Goal: Task Accomplishment & Management: Manage account settings

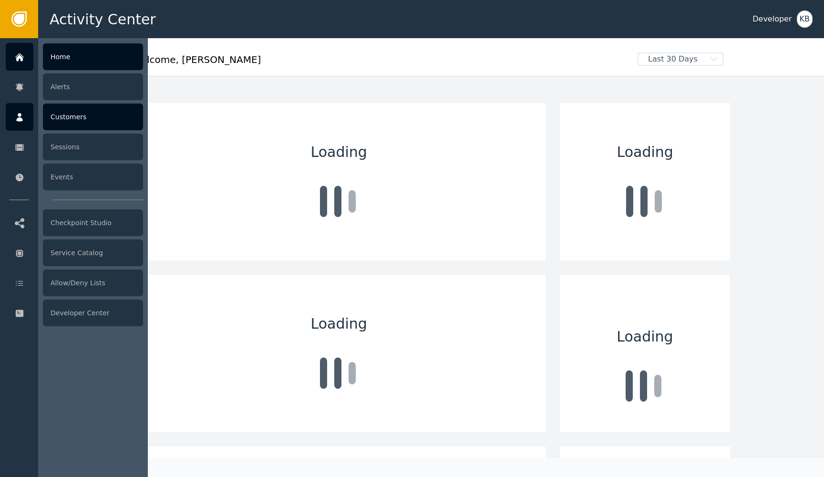
click at [18, 117] on icon at bounding box center [20, 117] width 10 height 10
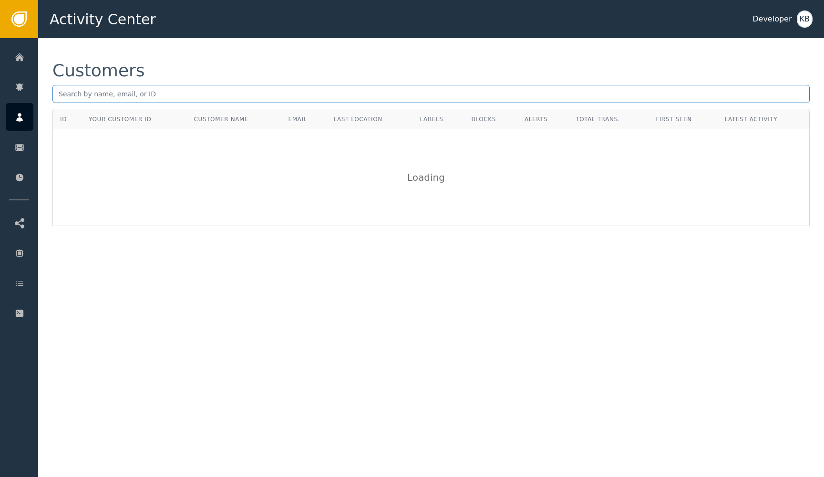
click at [178, 91] on input "text" at bounding box center [430, 94] width 757 height 18
paste input "[EMAIL_ADDRESS][DOMAIN_NAME]"
type input "[EMAIL_ADDRESS][DOMAIN_NAME]"
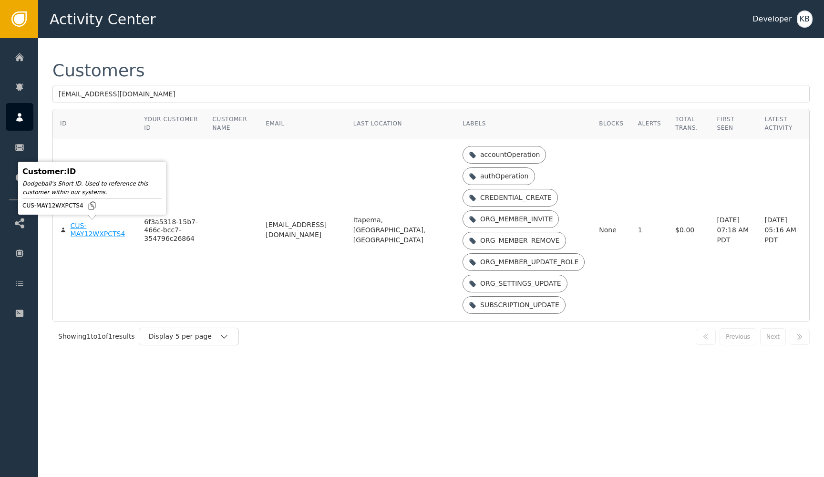
click at [76, 231] on div "CUS-MAY12WXPCTS4" at bounding box center [100, 230] width 60 height 17
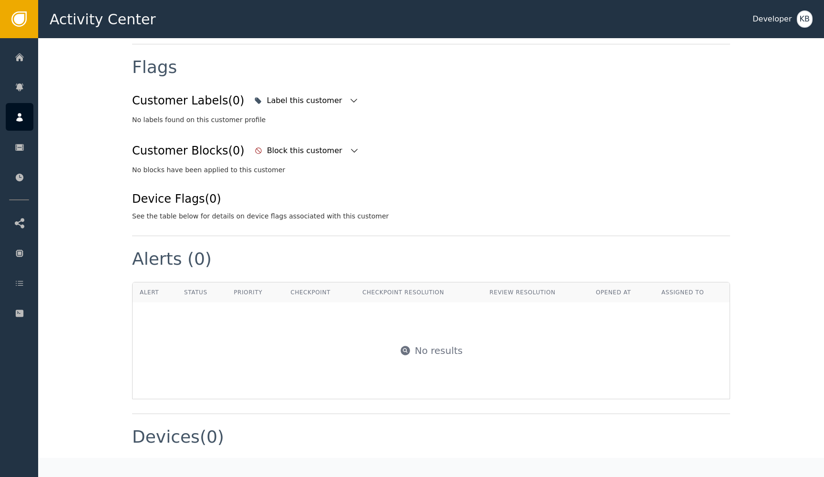
scroll to position [296, 0]
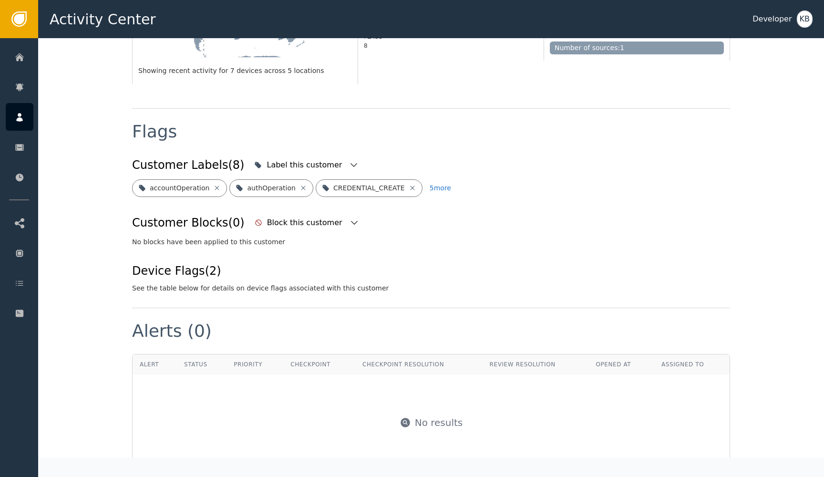
click at [265, 139] on div "Flags" at bounding box center [431, 138] width 598 height 31
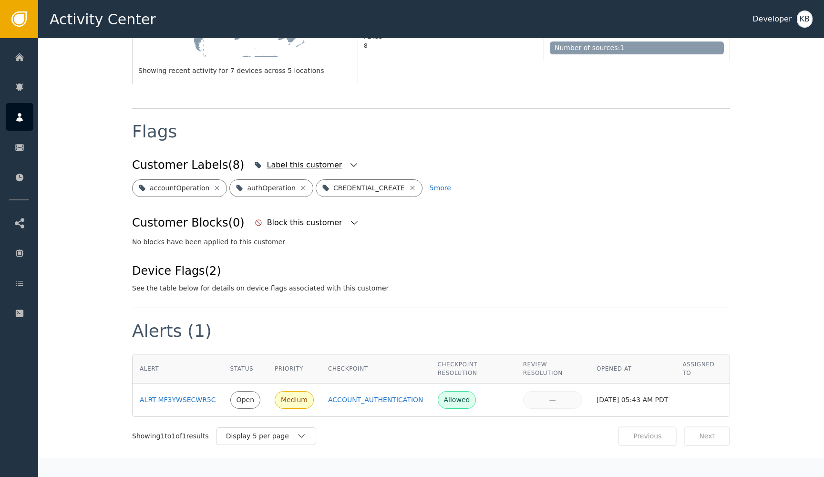
click at [325, 154] on div "Label this customer" at bounding box center [306, 164] width 109 height 21
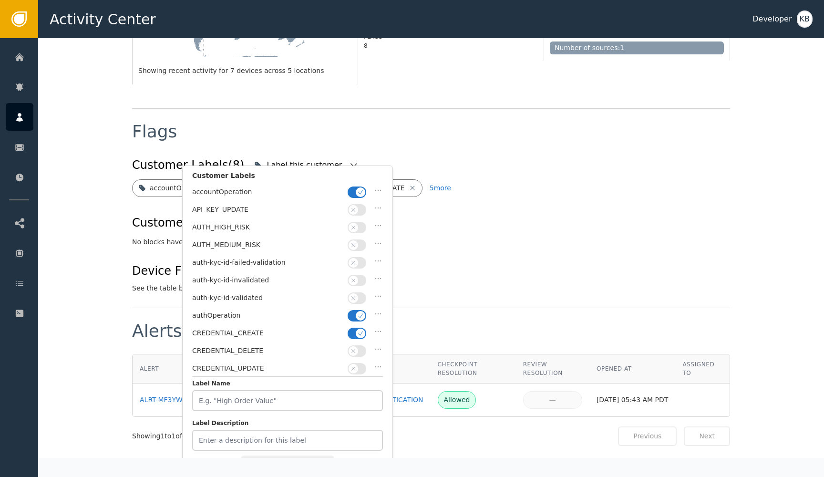
click at [355, 291] on div "auth-kyc-id-validated" at bounding box center [287, 300] width 191 height 18
click at [355, 293] on span "button" at bounding box center [354, 298] width 10 height 10
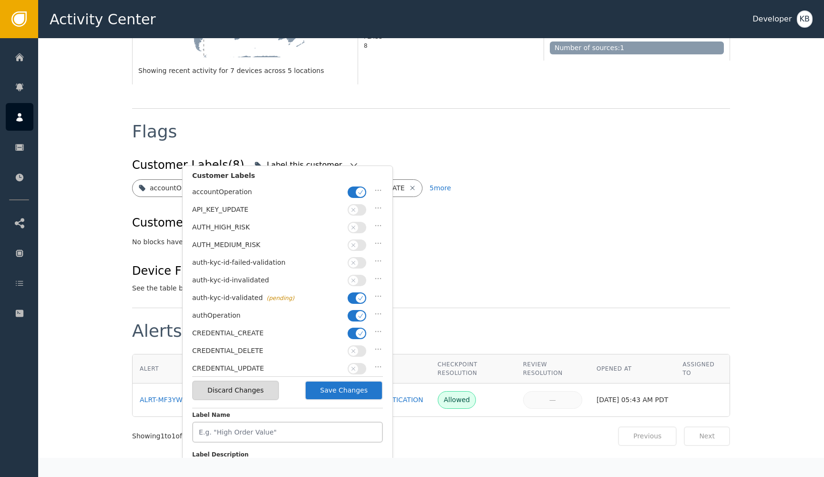
click at [345, 384] on button "Save Changes" at bounding box center [344, 390] width 78 height 20
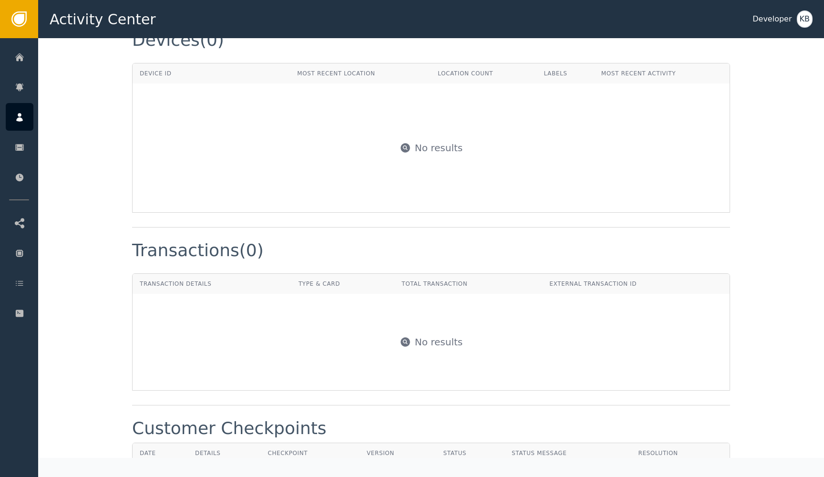
scroll to position [726, 0]
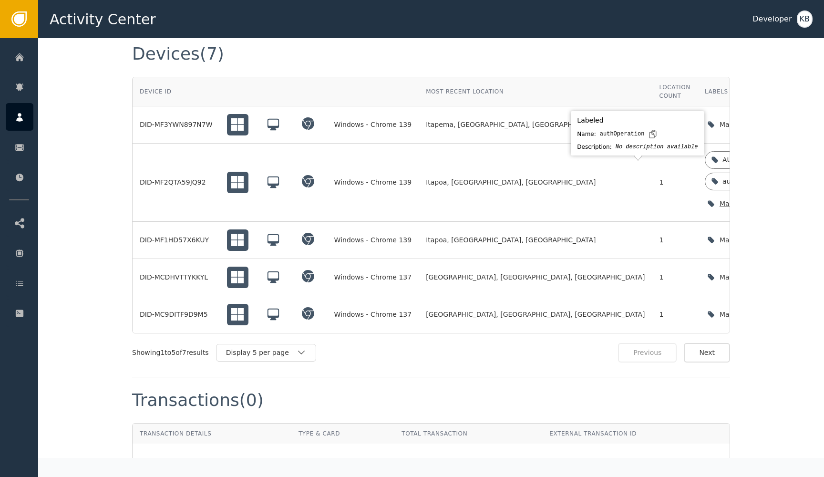
click at [799, 199] on icon "button" at bounding box center [804, 204] width 10 height 10
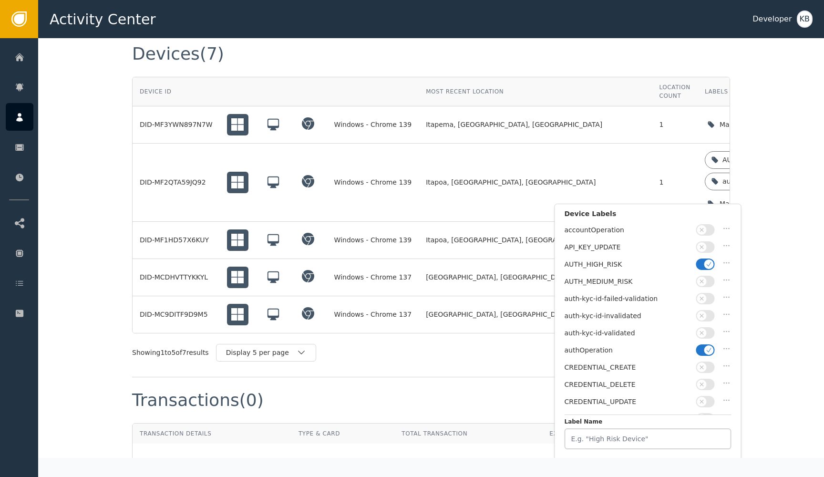
click at [703, 339] on div "auth-kyc-id-validated" at bounding box center [647, 335] width 167 height 17
click at [703, 331] on icon "button" at bounding box center [701, 332] width 7 height 7
drag, startPoint x: 704, startPoint y: 265, endPoint x: 704, endPoint y: 278, distance: 13.3
click at [704, 273] on div "AUTH_HIGH_RISK" at bounding box center [647, 266] width 167 height 17
click at [704, 344] on button "button" at bounding box center [705, 349] width 19 height 11
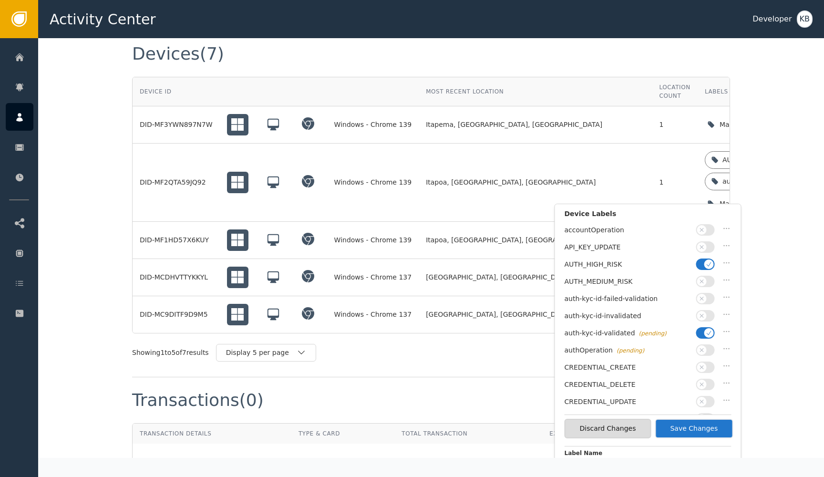
drag, startPoint x: 705, startPoint y: 259, endPoint x: 705, endPoint y: 360, distance: 101.5
click at [705, 262] on button "button" at bounding box center [705, 263] width 19 height 11
click at [696, 426] on button "Save Changes" at bounding box center [694, 429] width 78 height 20
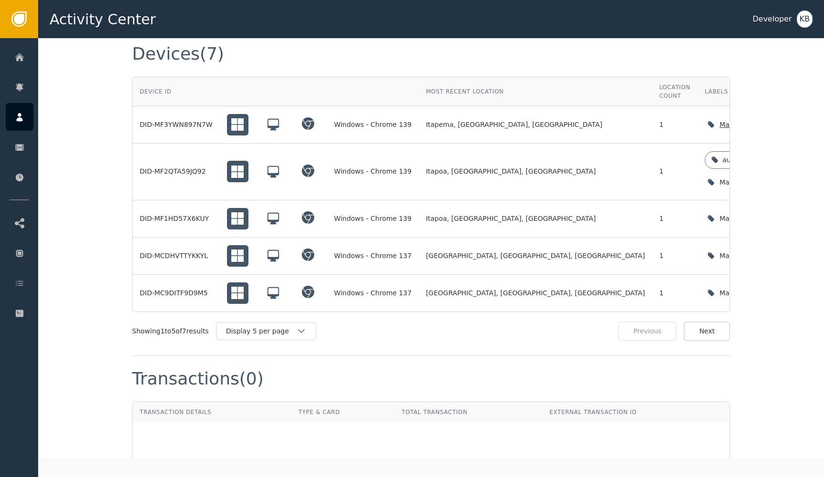
click at [799, 120] on icon "button" at bounding box center [804, 125] width 10 height 10
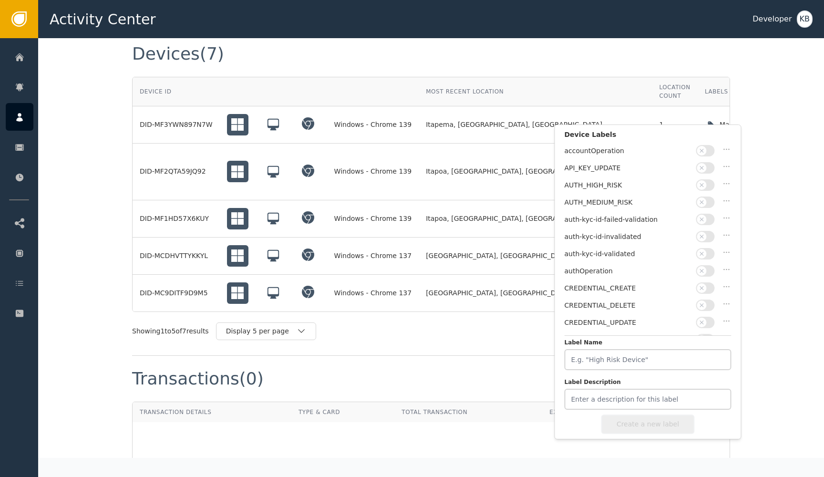
click at [707, 254] on button "button" at bounding box center [705, 253] width 19 height 11
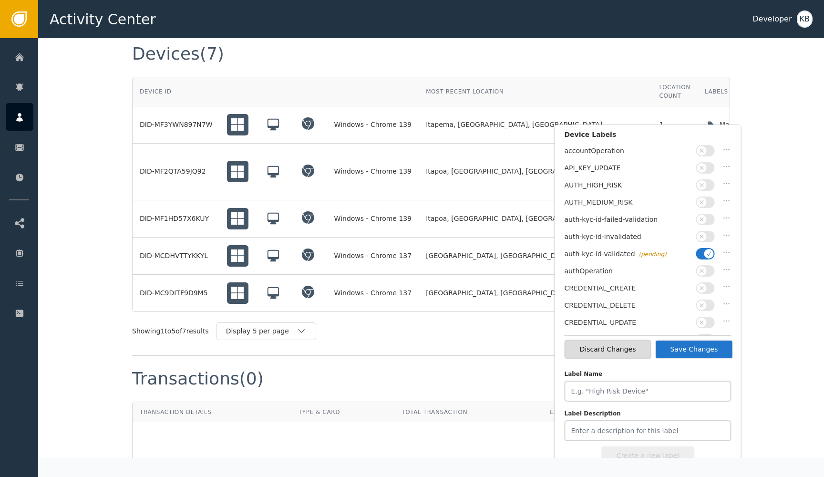
click at [693, 345] on button "Save Changes" at bounding box center [694, 349] width 78 height 20
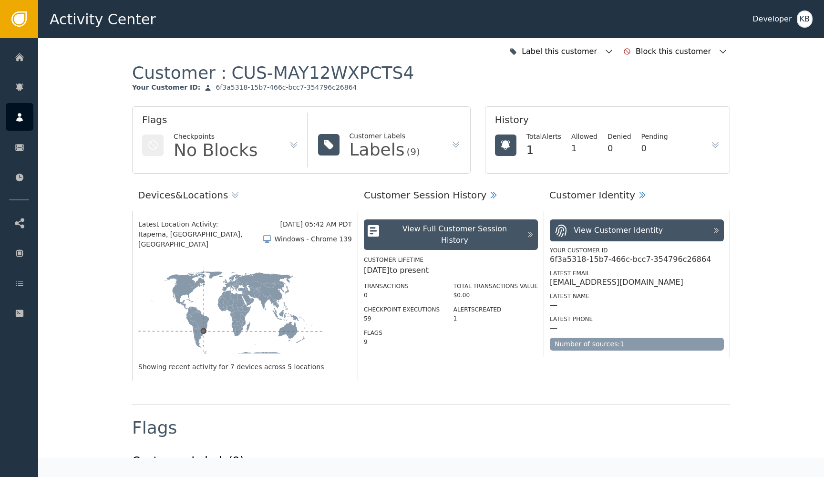
scroll to position [0, 0]
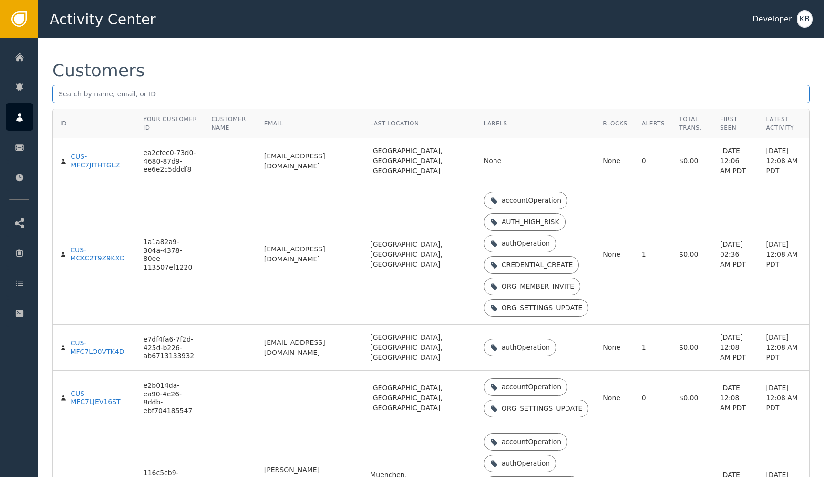
click at [86, 93] on input "text" at bounding box center [430, 94] width 757 height 18
paste input "daniel.fernando@gruposave.com.br"
type input "daniel.fernando@gruposave.com.br"
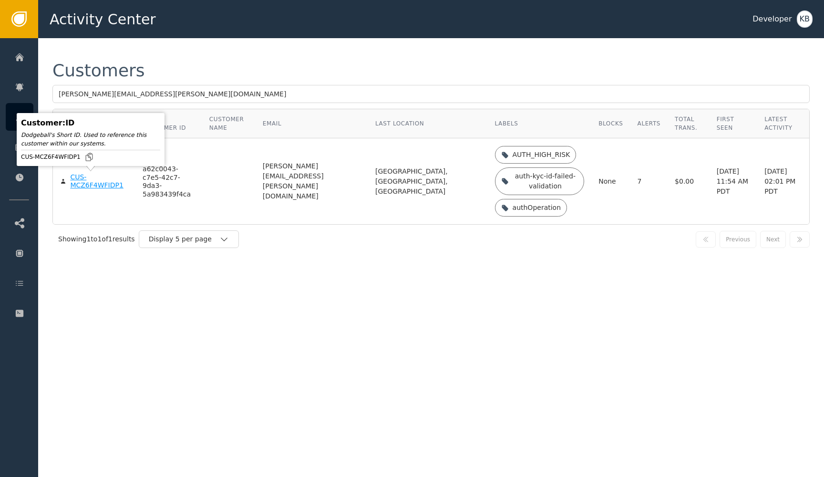
click at [87, 188] on div "CUS-MCZ6F4WFIDP1" at bounding box center [99, 181] width 58 height 17
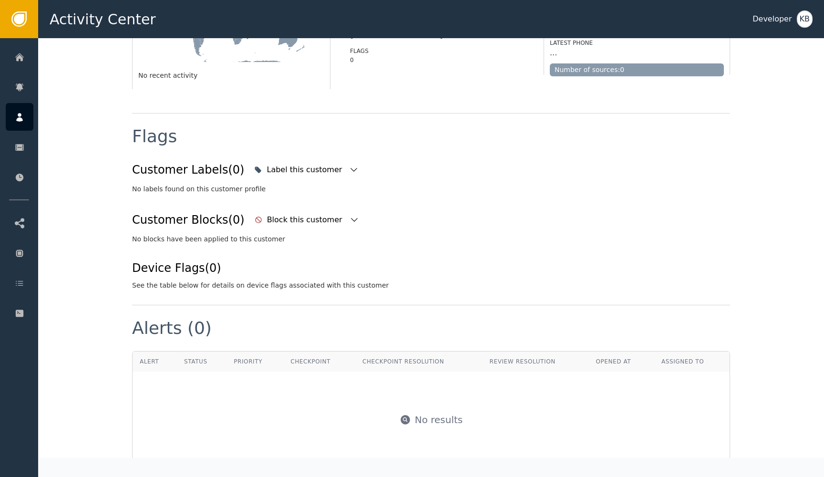
scroll to position [284, 0]
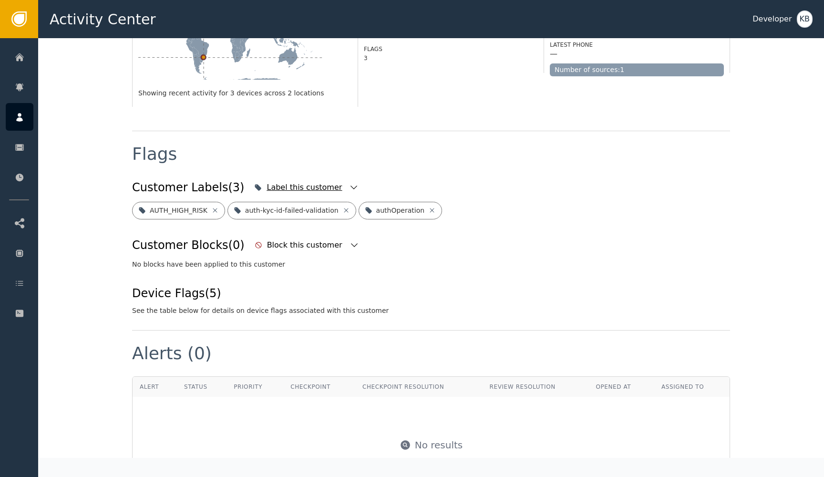
click at [332, 177] on div "Label this customer" at bounding box center [306, 187] width 109 height 21
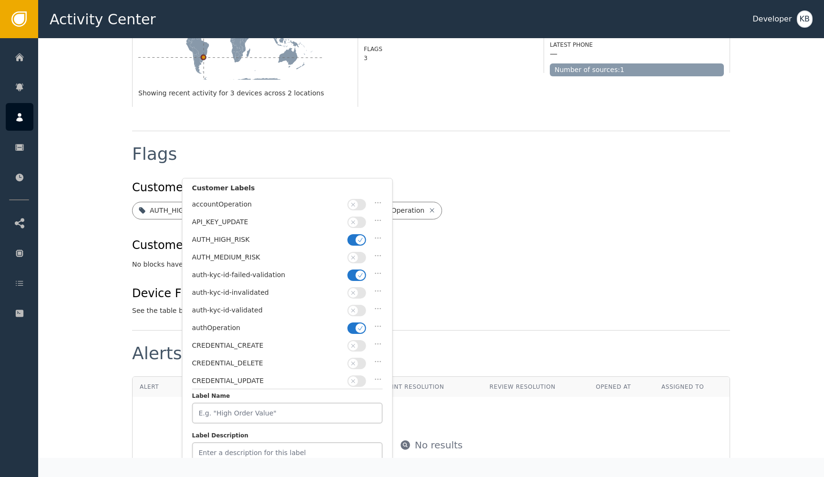
click at [362, 325] on icon "button" at bounding box center [360, 328] width 7 height 7
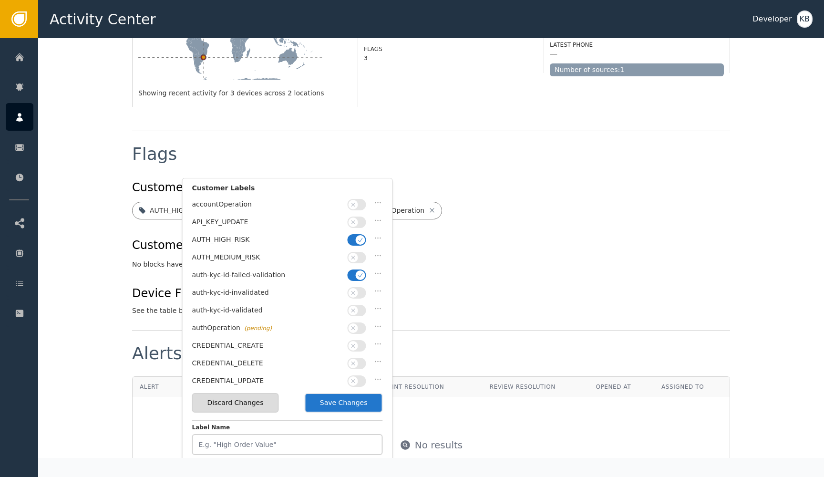
click at [361, 310] on button "button" at bounding box center [357, 310] width 19 height 11
click at [361, 266] on div "AUTH_MEDIUM_RISK" at bounding box center [287, 260] width 191 height 18
click at [361, 272] on icon "button" at bounding box center [360, 275] width 7 height 7
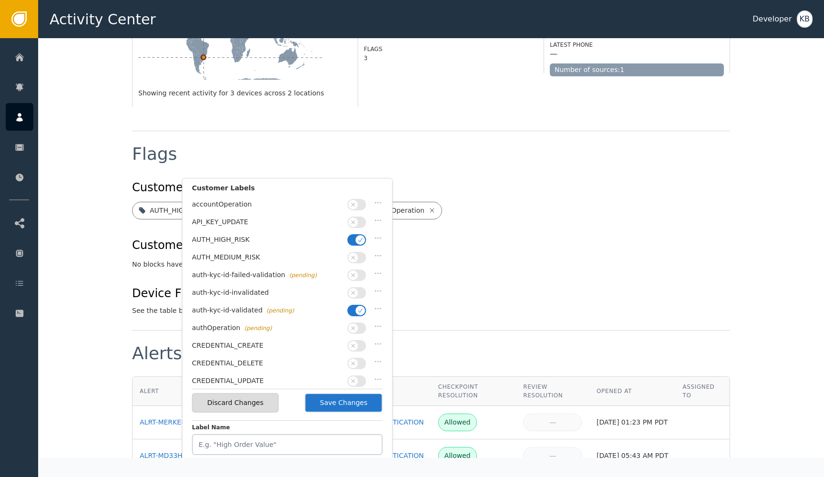
click at [360, 238] on icon "button" at bounding box center [360, 239] width 7 height 7
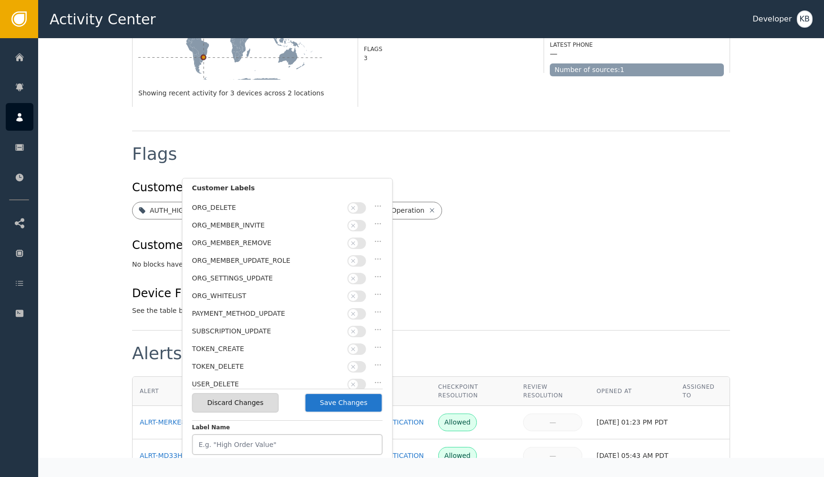
click at [348, 405] on button "Save Changes" at bounding box center [344, 403] width 78 height 20
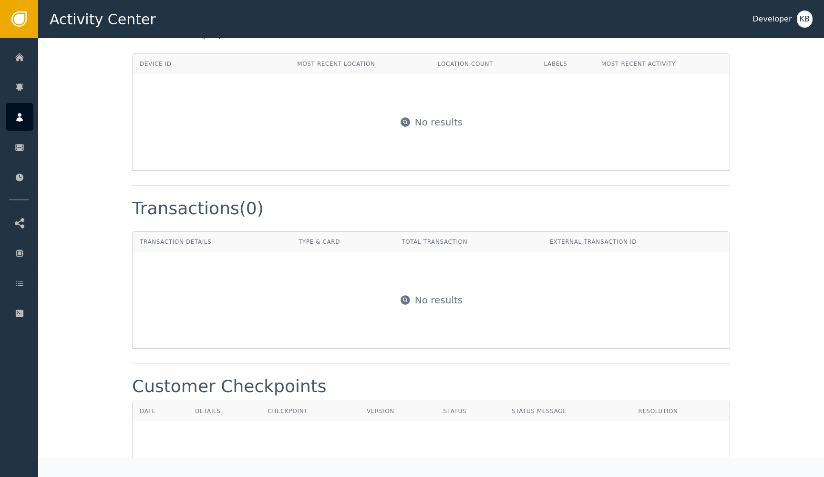
scroll to position [861, 0]
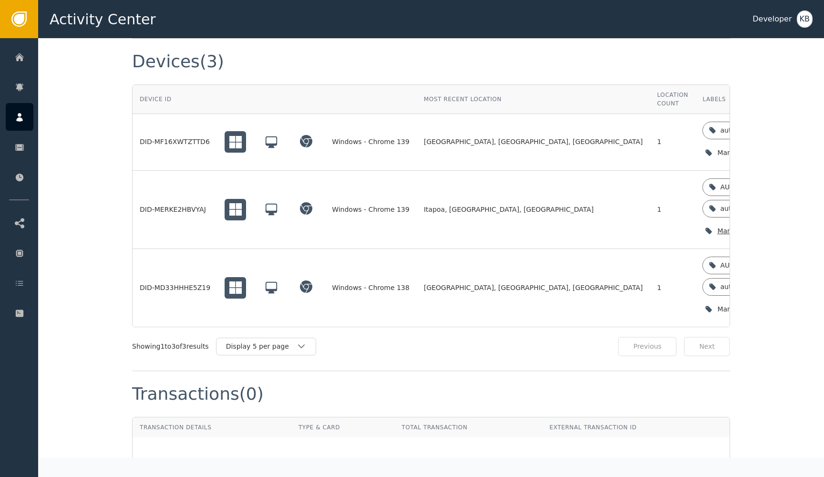
click at [797, 226] on icon "button" at bounding box center [802, 231] width 10 height 10
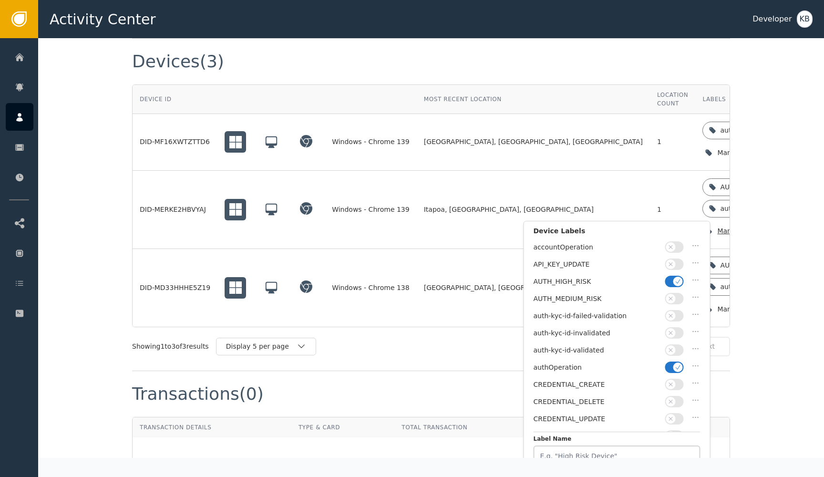
click at [675, 279] on icon "button" at bounding box center [678, 281] width 7 height 7
click at [675, 366] on icon "button" at bounding box center [678, 367] width 7 height 7
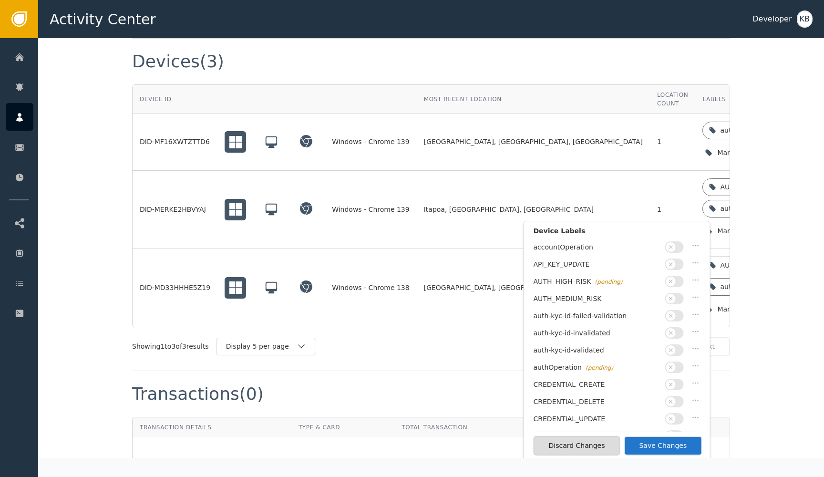
click at [675, 353] on div "auth-kyc-id-validated" at bounding box center [616, 352] width 167 height 17
click at [677, 348] on button "button" at bounding box center [674, 349] width 19 height 11
click at [668, 451] on button "Save Changes" at bounding box center [663, 446] width 78 height 20
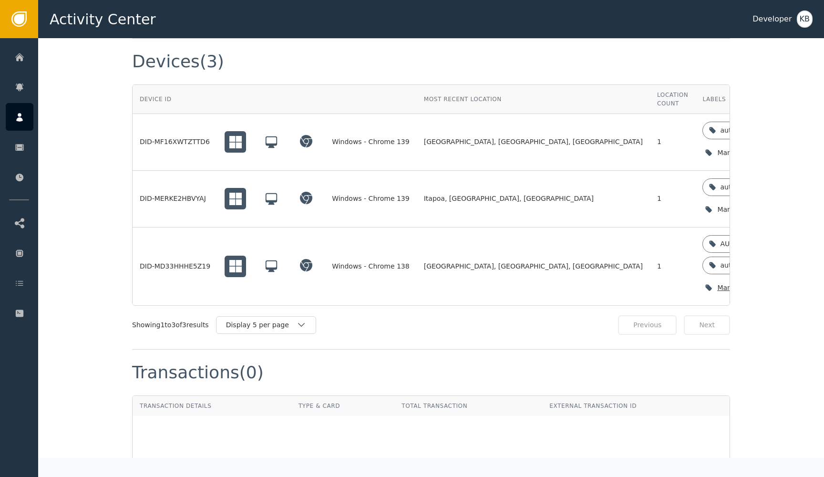
click at [797, 283] on icon "button" at bounding box center [802, 288] width 10 height 10
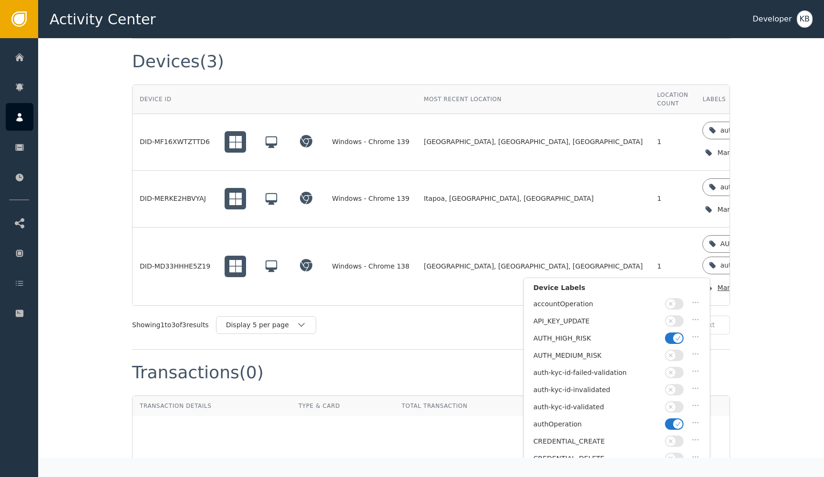
click at [678, 420] on icon "button" at bounding box center [678, 423] width 7 height 7
click at [677, 406] on button "button" at bounding box center [674, 406] width 19 height 11
click at [676, 335] on icon "button" at bounding box center [678, 338] width 7 height 7
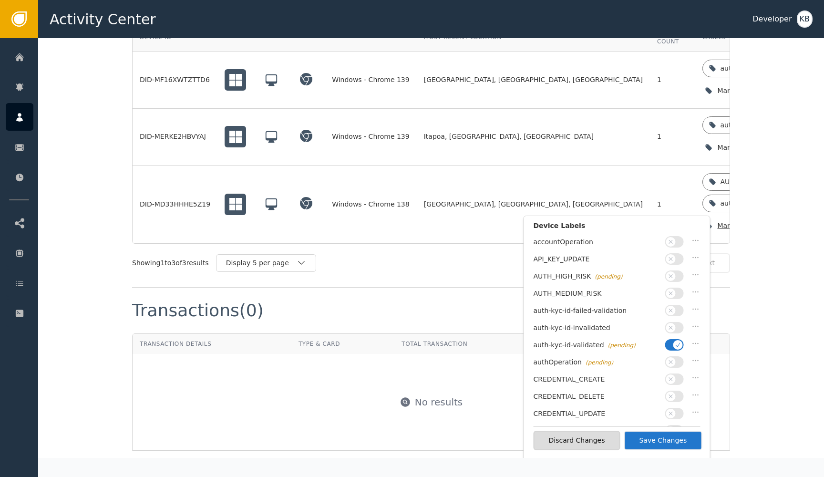
scroll to position [927, 0]
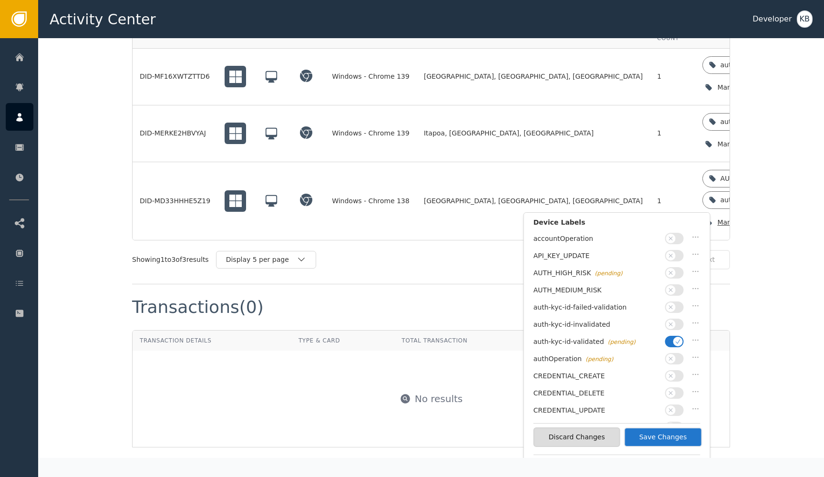
click at [663, 435] on button "Save Changes" at bounding box center [663, 437] width 78 height 20
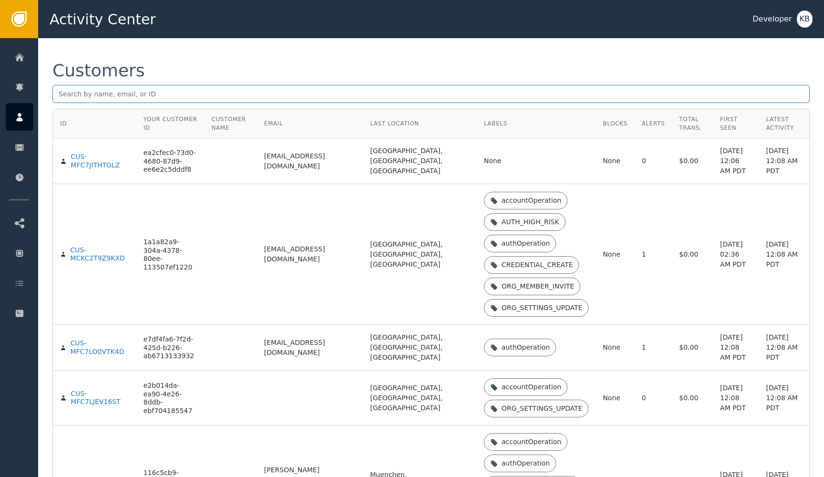
drag, startPoint x: 222, startPoint y: 96, endPoint x: 112, endPoint y: 97, distance: 110.1
click at [112, 97] on input "text" at bounding box center [430, 94] width 757 height 18
paste input "danielfercope@gmail.com;"
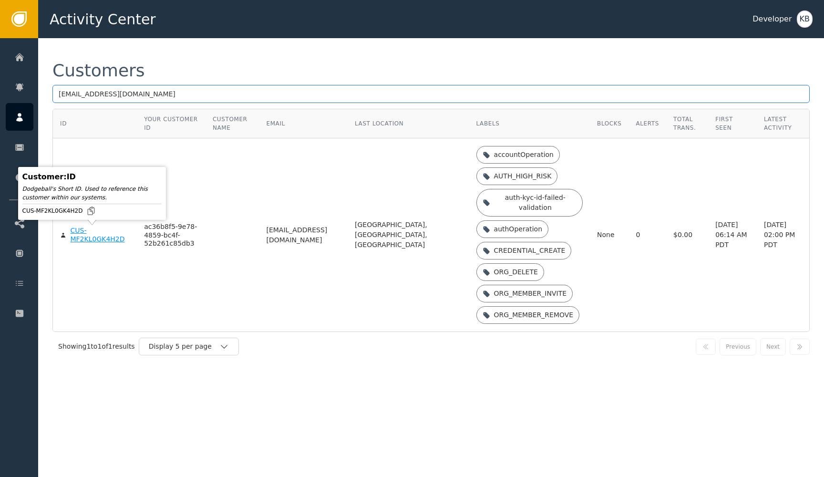
type input "danielfercope@gmail.com"
click at [110, 232] on div "CUS-MF2KL0GK4H2D" at bounding box center [100, 234] width 60 height 17
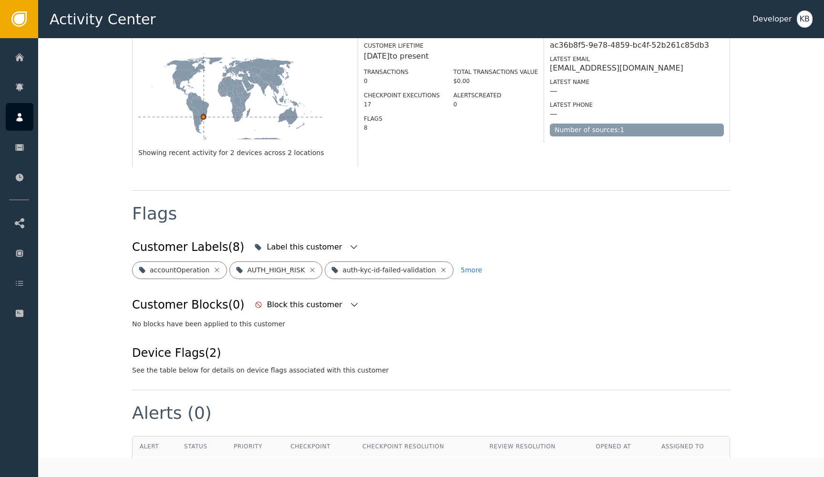
scroll to position [215, 0]
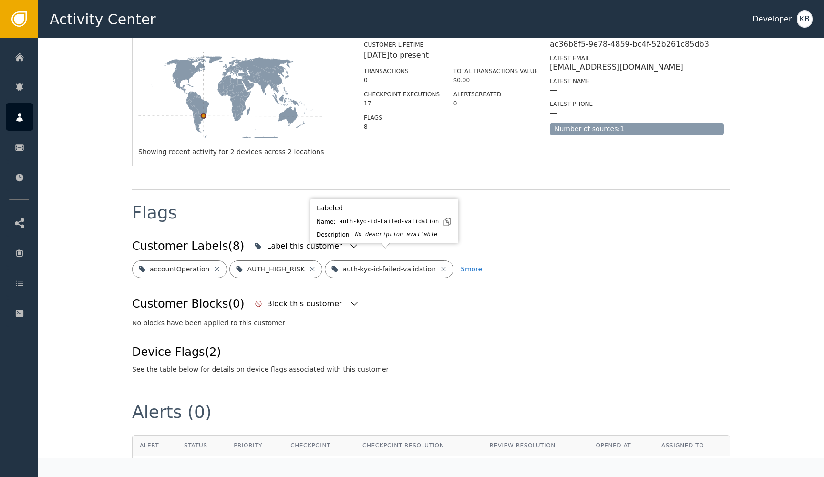
click at [331, 235] on div "Description:" at bounding box center [334, 234] width 34 height 9
drag, startPoint x: 291, startPoint y: 233, endPoint x: 308, endPoint y: 233, distance: 16.7
click at [291, 240] on div "Label this customer" at bounding box center [306, 245] width 78 height 11
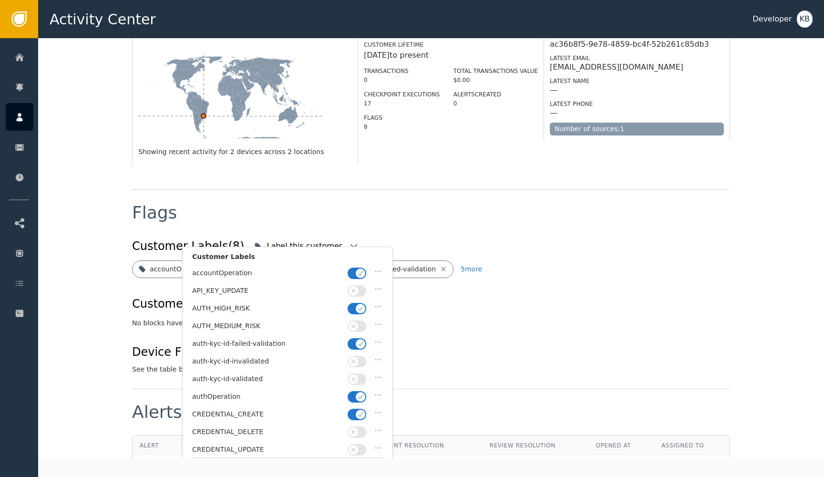
click at [355, 411] on button "button" at bounding box center [357, 414] width 19 height 11
click at [355, 394] on button "button" at bounding box center [357, 396] width 19 height 11
click at [355, 376] on icon "button" at bounding box center [353, 379] width 7 height 7
click at [357, 340] on icon "button" at bounding box center [360, 343] width 7 height 7
click at [358, 303] on button "button" at bounding box center [357, 308] width 19 height 11
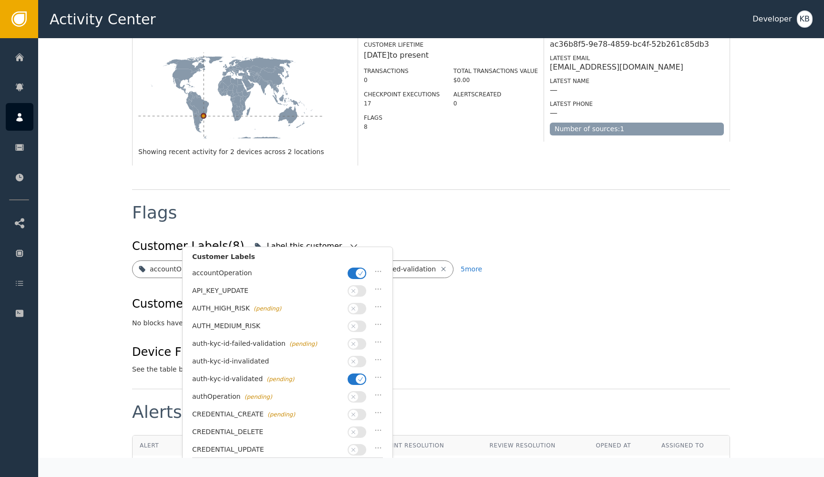
click at [358, 277] on button "button" at bounding box center [357, 272] width 19 height 11
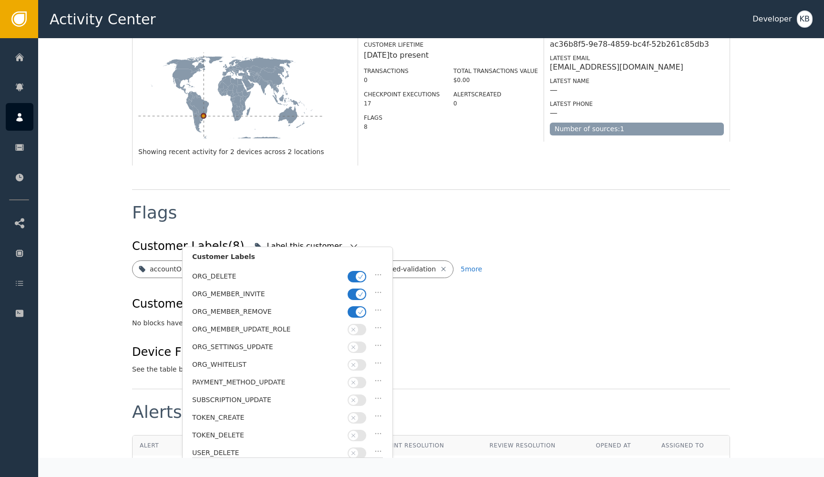
scroll to position [243, 0]
click at [359, 309] on icon "button" at bounding box center [360, 312] width 7 height 7
click at [359, 291] on span "button" at bounding box center [361, 295] width 10 height 10
click at [359, 278] on div "ORG_DELETE" at bounding box center [287, 279] width 191 height 18
click at [359, 276] on div "ORG_DELETE" at bounding box center [287, 279] width 191 height 18
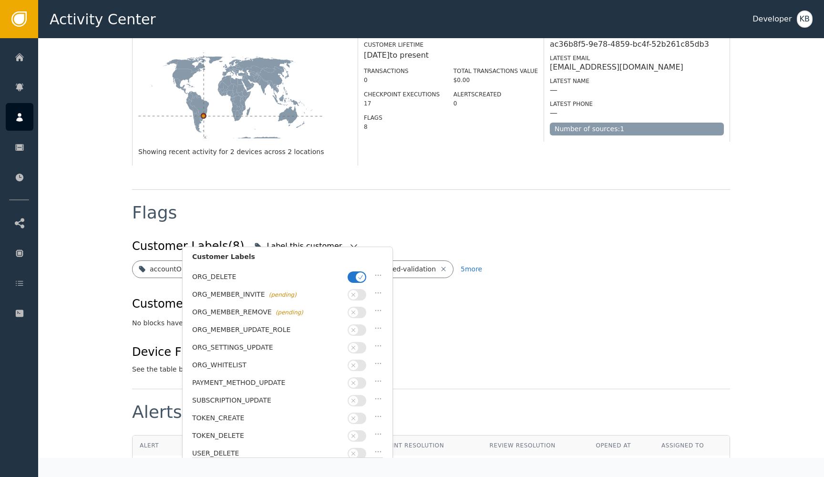
click at [359, 274] on span "button" at bounding box center [361, 277] width 10 height 10
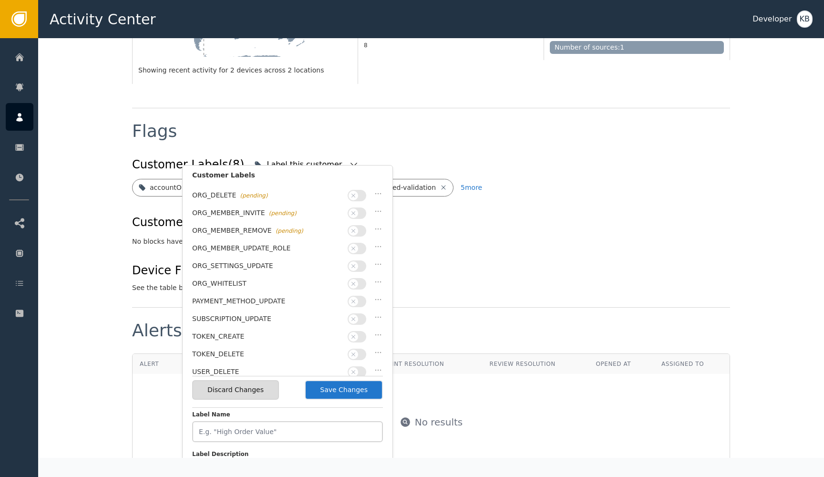
click at [355, 397] on button "Save Changes" at bounding box center [344, 390] width 78 height 20
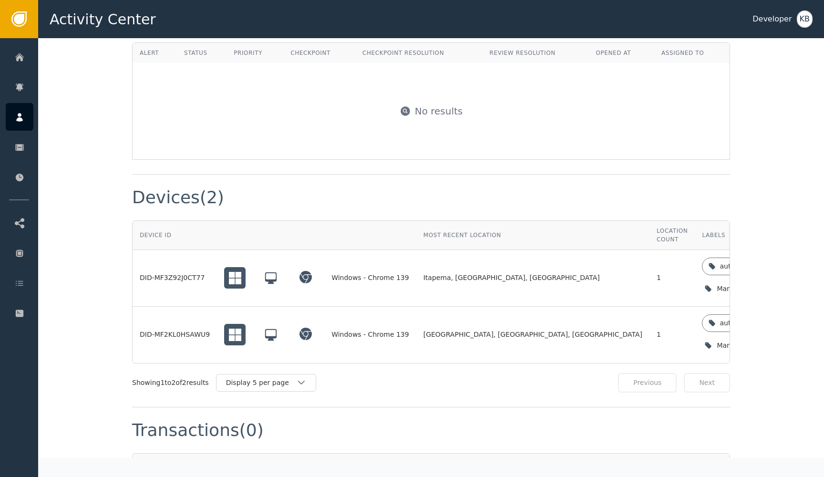
scroll to position [607, 0]
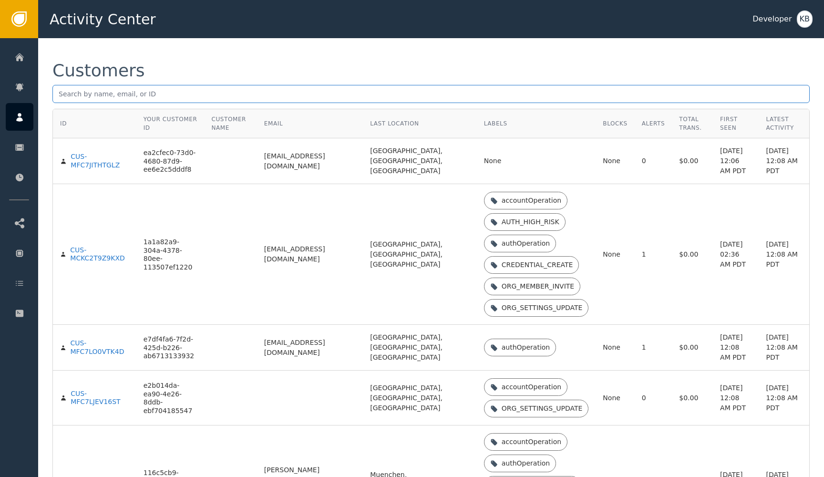
click at [188, 98] on input "text" at bounding box center [430, 94] width 757 height 18
paste input "martim.dietterle@gruposave.com.br"
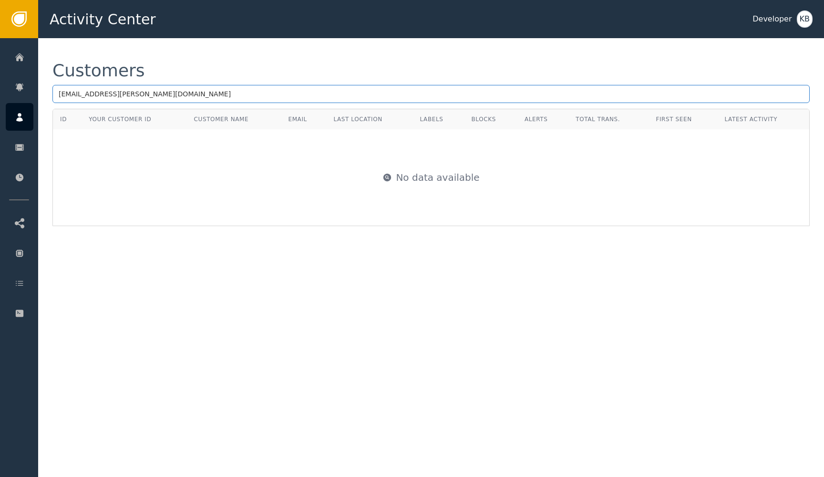
click at [57, 96] on input "martim.dietterle@gruposave.com.br" at bounding box center [430, 94] width 757 height 18
type input "martim.dietterle@gruposave.com.br"
click at [186, 158] on div "No data available" at bounding box center [430, 177] width 755 height 95
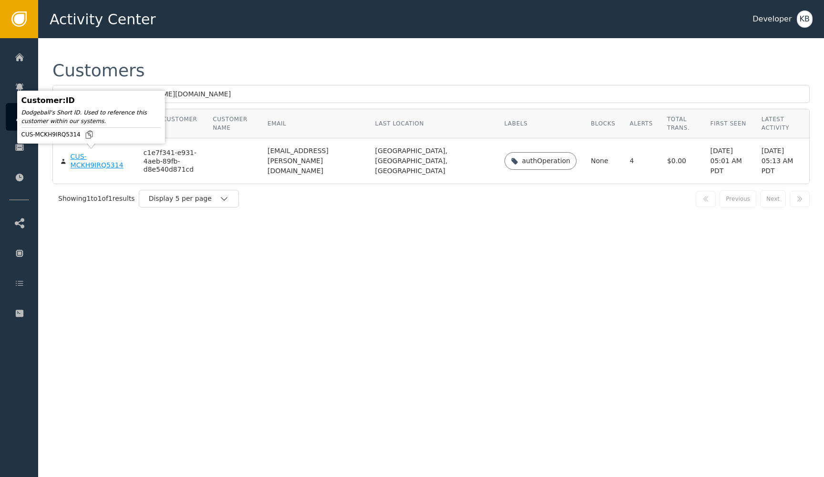
click at [95, 160] on div "CUS-MCKH9IRQ5314" at bounding box center [100, 161] width 59 height 17
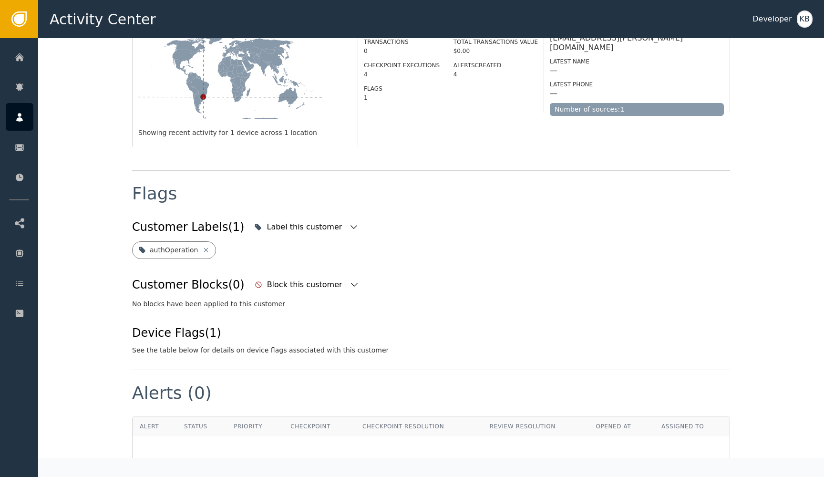
scroll to position [250, 0]
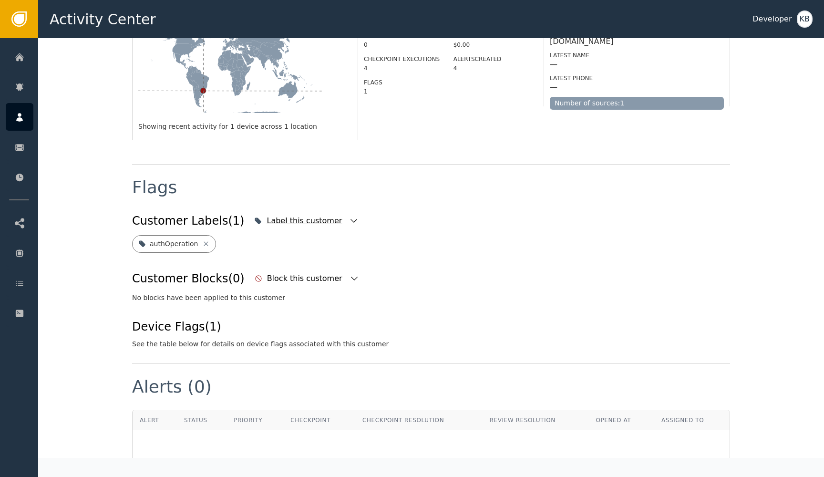
click at [323, 210] on div "Label this customer" at bounding box center [306, 220] width 109 height 21
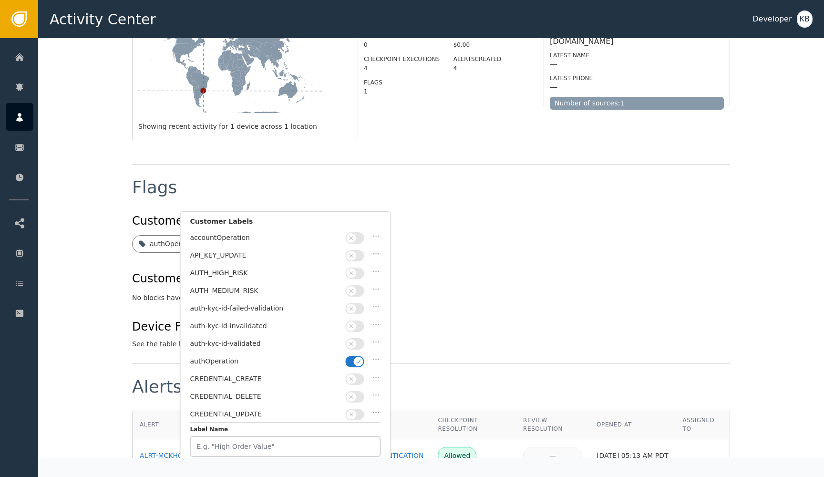
click at [356, 357] on span "button" at bounding box center [359, 362] width 10 height 10
click at [354, 340] on icon "button" at bounding box center [351, 343] width 7 height 7
click at [333, 435] on button "Save Changes" at bounding box center [342, 436] width 78 height 20
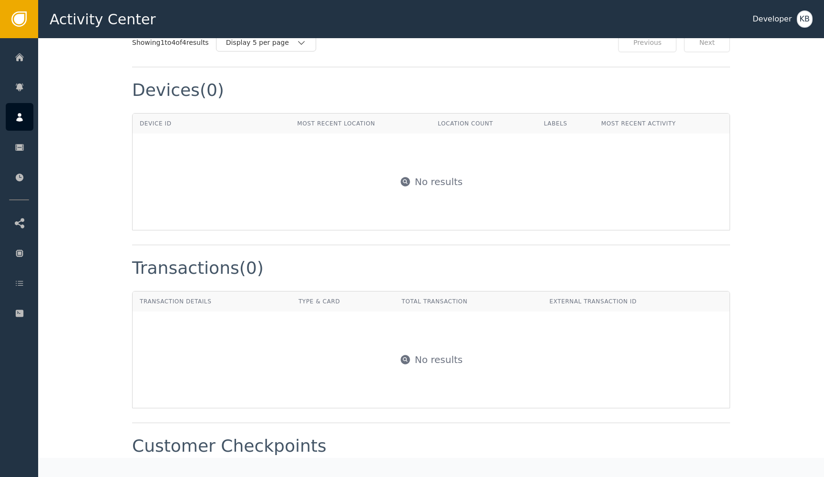
scroll to position [775, 0]
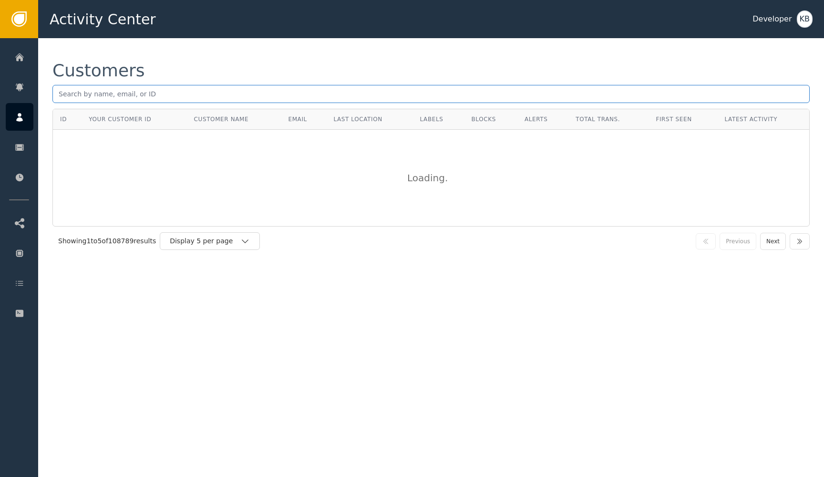
click at [134, 92] on input "text" at bounding box center [430, 94] width 757 height 18
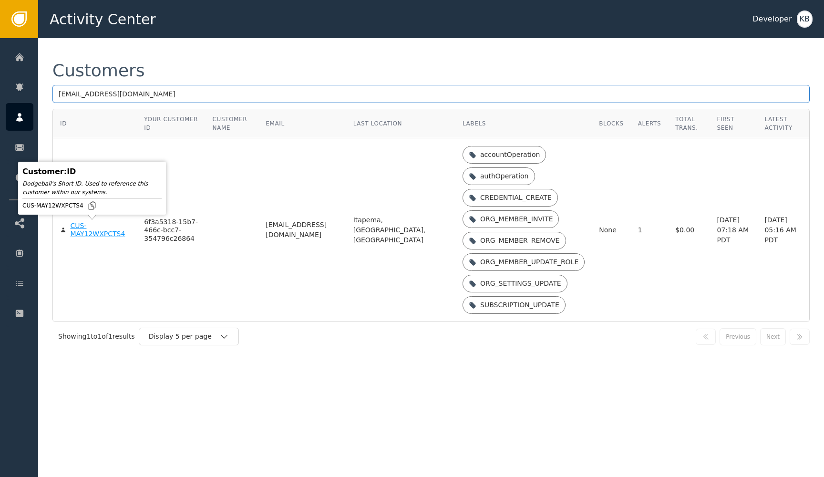
type input "[EMAIL_ADDRESS][DOMAIN_NAME]"
click at [82, 232] on div "CUS-MAY12WXPCTS4" at bounding box center [100, 230] width 60 height 17
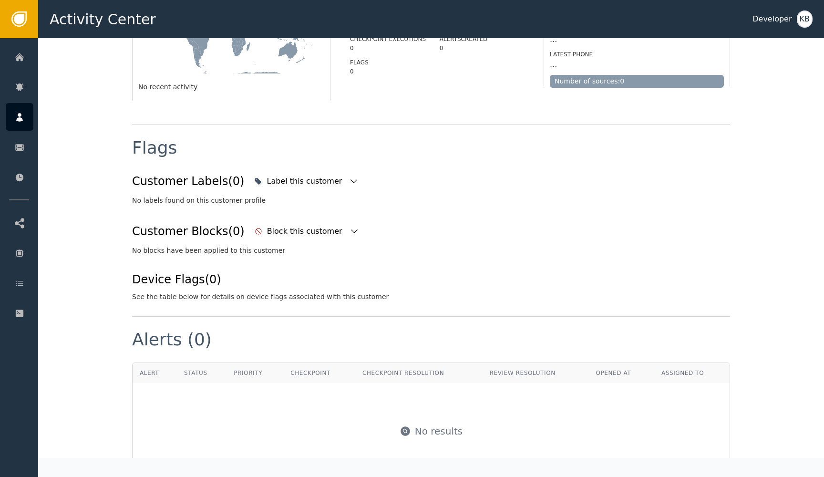
scroll to position [276, 0]
